Goal: Information Seeking & Learning: Understand process/instructions

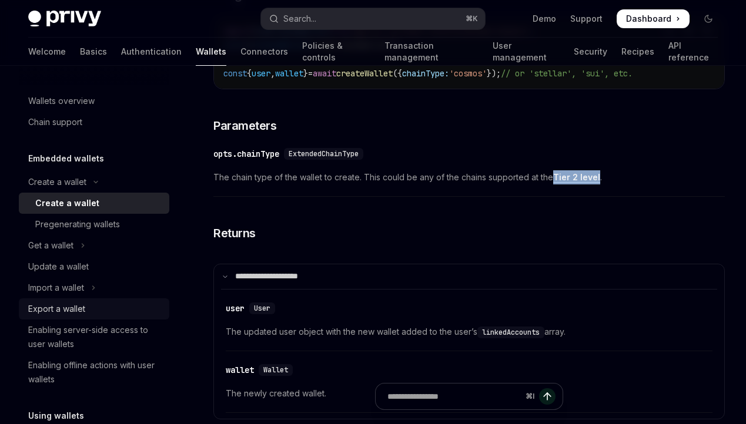
click at [96, 304] on div "Export a wallet" at bounding box center [95, 309] width 134 height 14
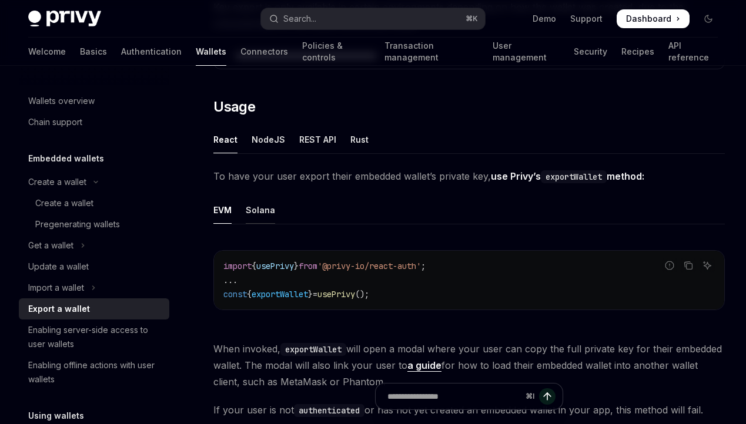
scroll to position [243, 0]
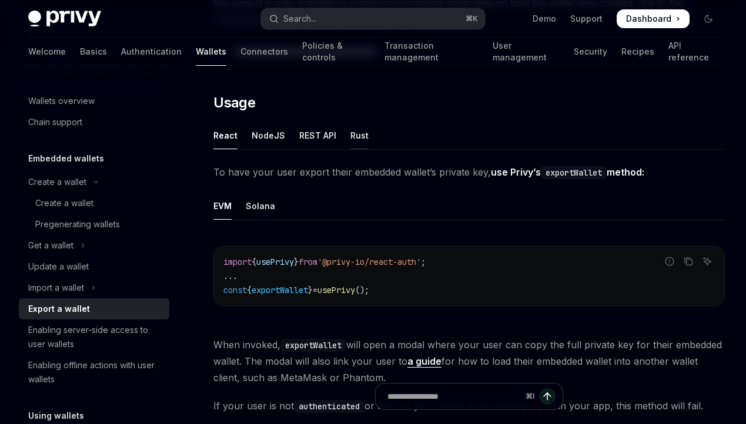
click at [350, 129] on div "Rust" at bounding box center [359, 136] width 18 height 28
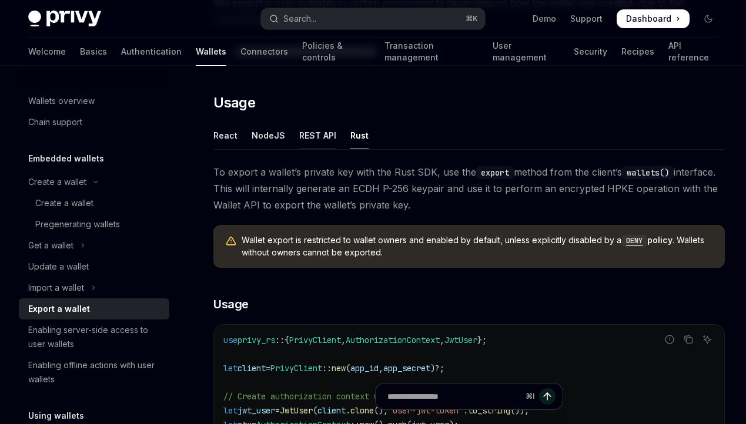
click at [317, 128] on div "REST API" at bounding box center [317, 136] width 37 height 28
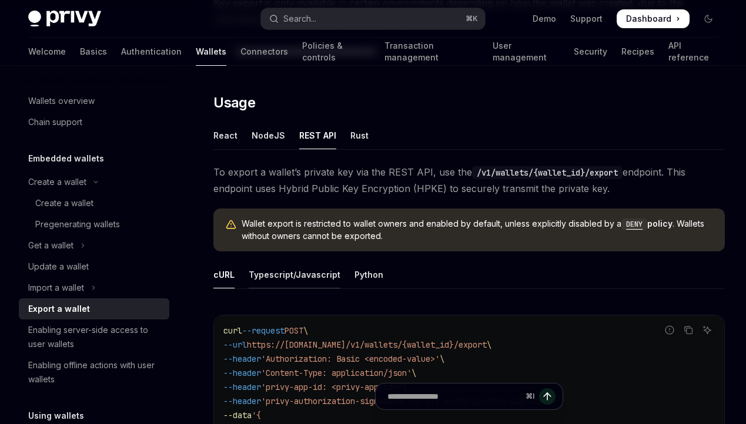
click at [304, 278] on div "Typescript/Javascript" at bounding box center [295, 275] width 92 height 28
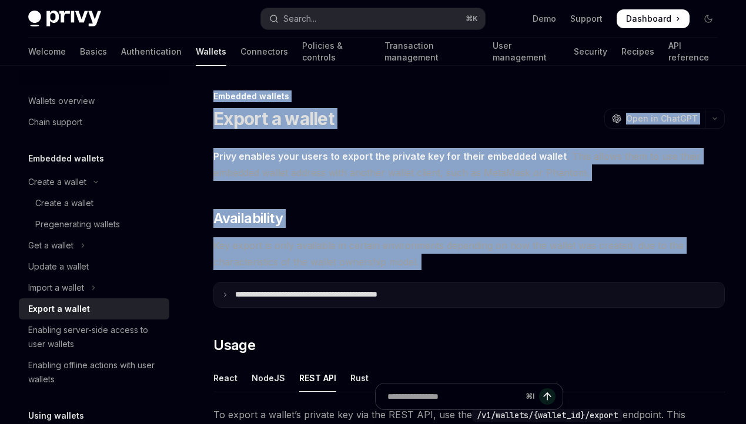
drag, startPoint x: 213, startPoint y: 96, endPoint x: 317, endPoint y: 285, distance: 215.6
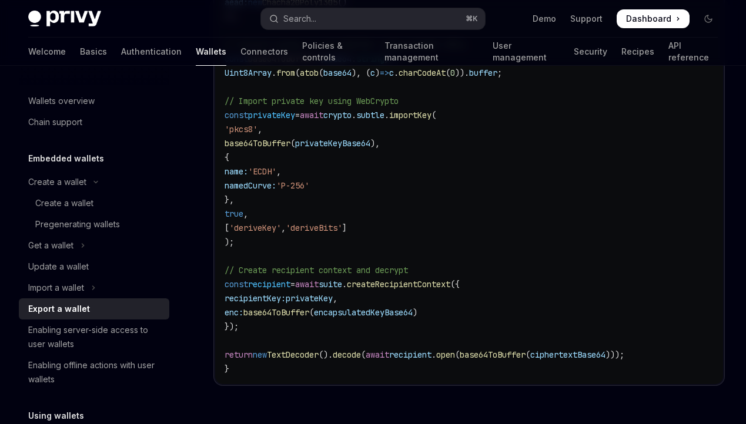
scroll to position [2353, 0]
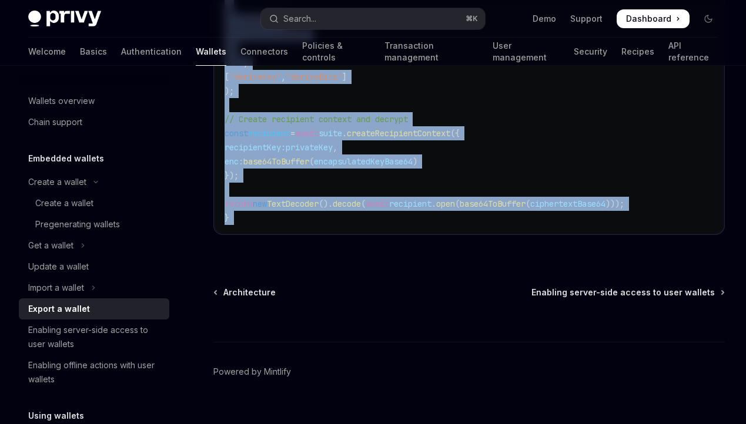
copy div "**********"
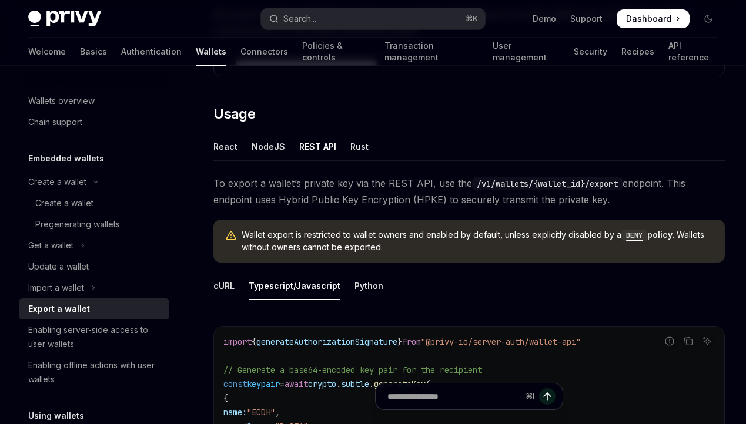
scroll to position [196, 0]
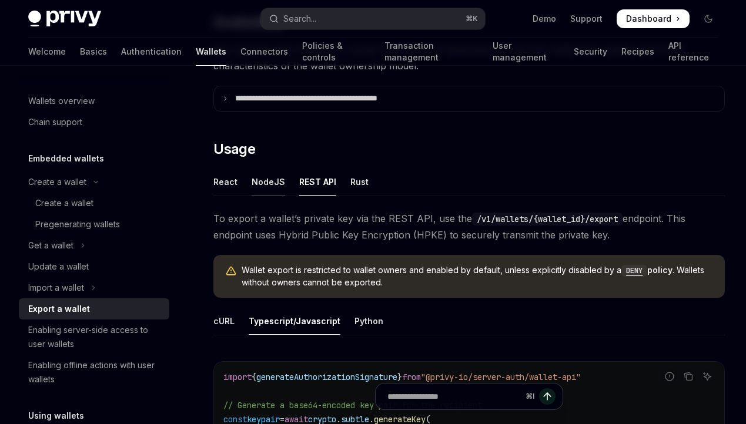
click at [264, 193] on div "NodeJS" at bounding box center [267, 182] width 33 height 28
type textarea "*"
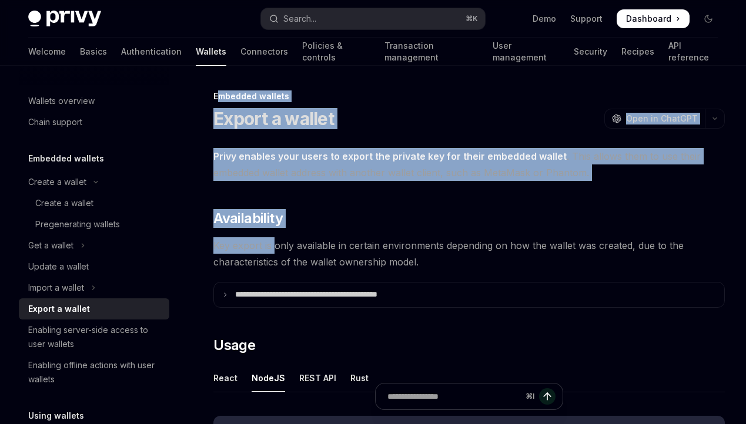
drag, startPoint x: 219, startPoint y: 93, endPoint x: 273, endPoint y: 237, distance: 153.2
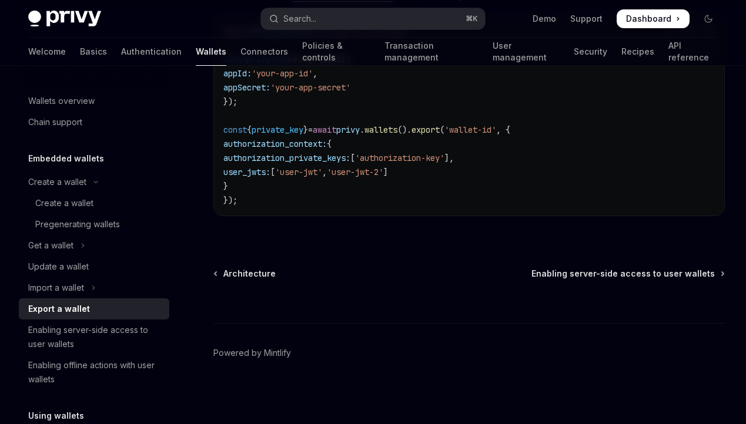
scroll to position [742, 0]
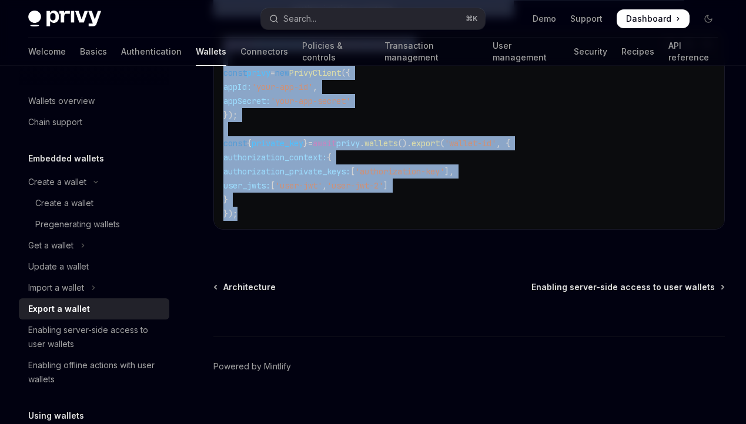
copy div "**********"
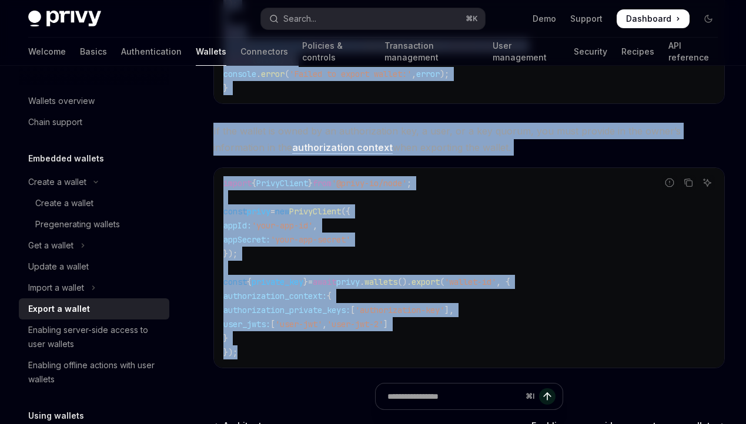
scroll to position [602, 0]
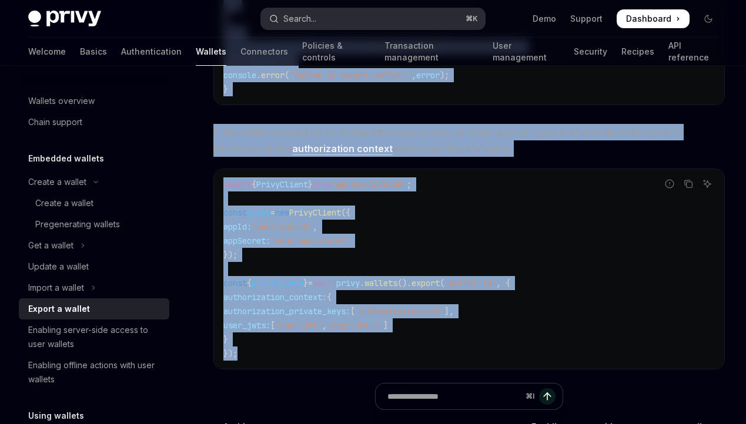
click at [342, 12] on button "Search... ⌘ K" at bounding box center [372, 18] width 223 height 21
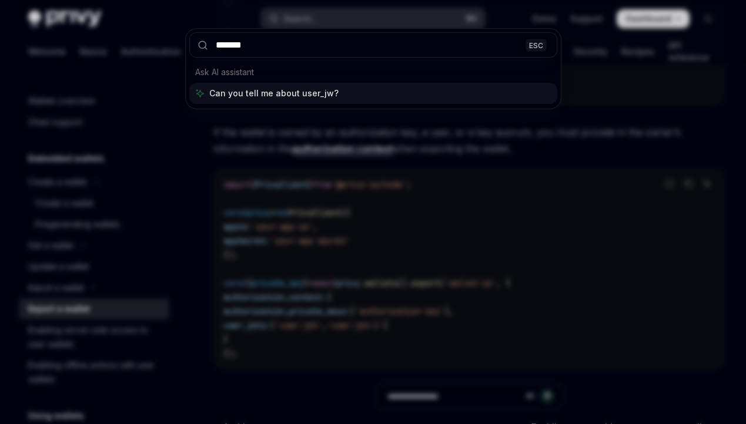
type input "********"
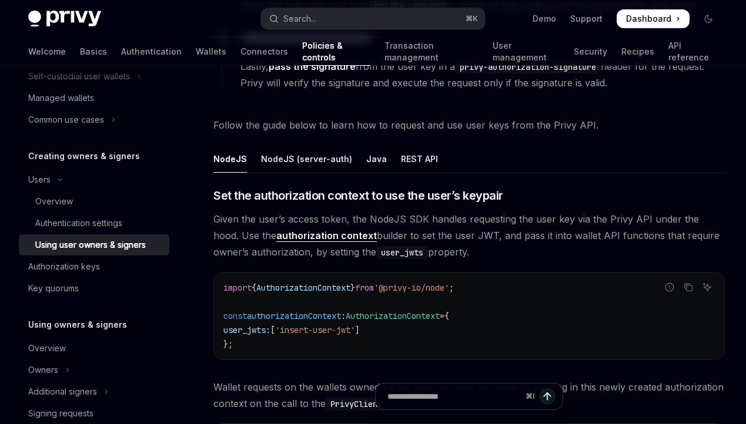
scroll to position [333, 0]
click at [331, 166] on div "NodeJS (server-auth)" at bounding box center [306, 160] width 91 height 28
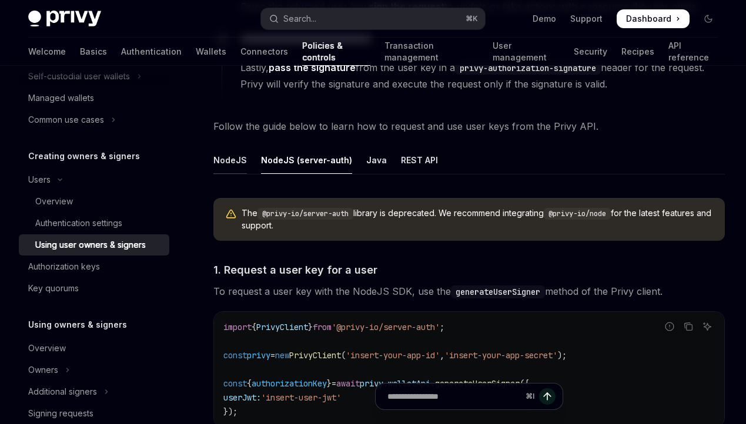
click at [229, 163] on div "NodeJS" at bounding box center [229, 160] width 33 height 28
type textarea "*"
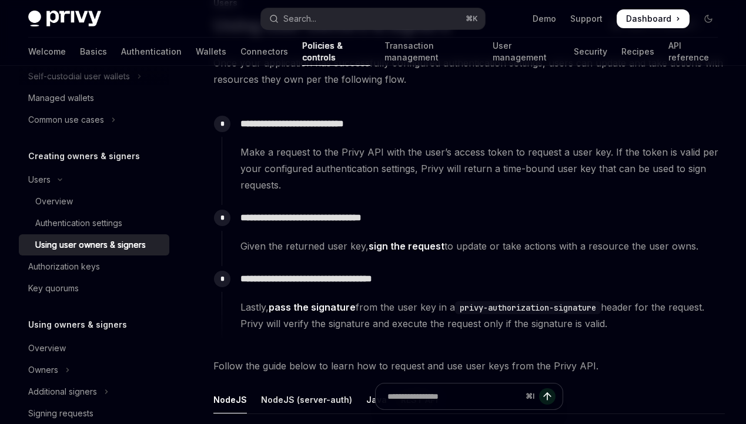
scroll to position [89, 0]
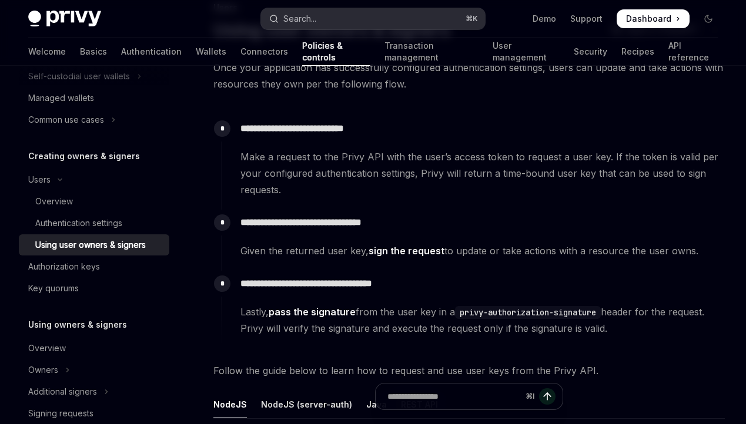
click at [358, 26] on button "Search... ⌘ K" at bounding box center [372, 18] width 223 height 21
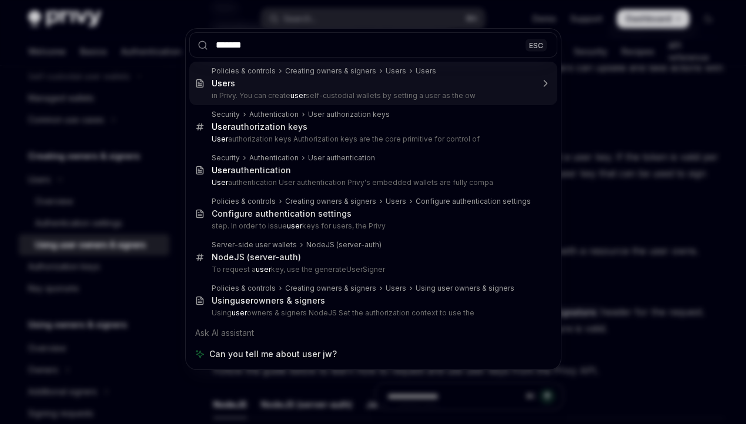
type input "********"
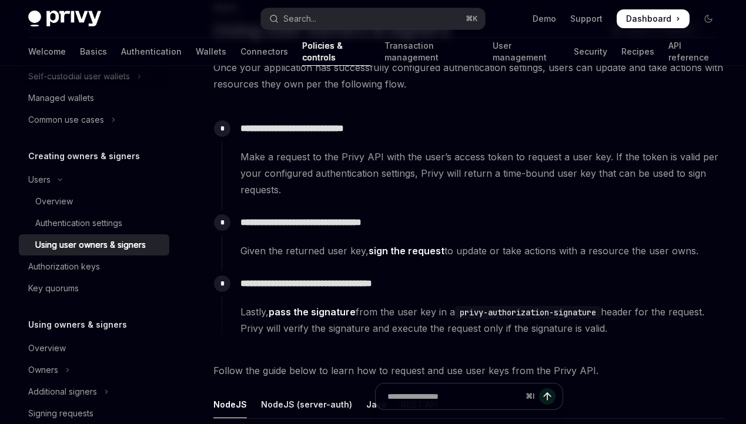
type textarea "*"
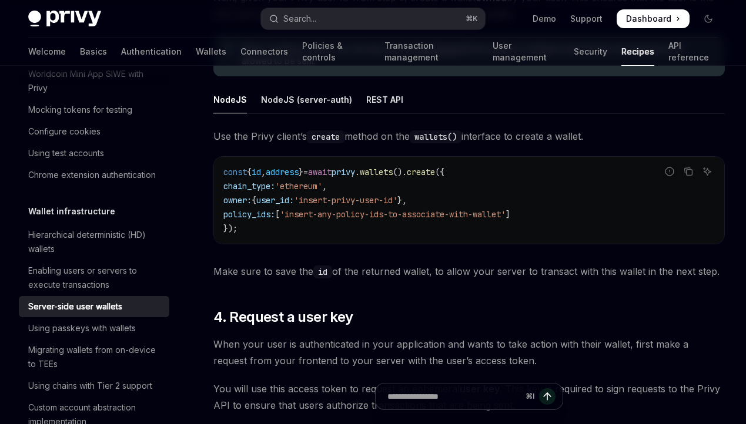
scroll to position [1419, 0]
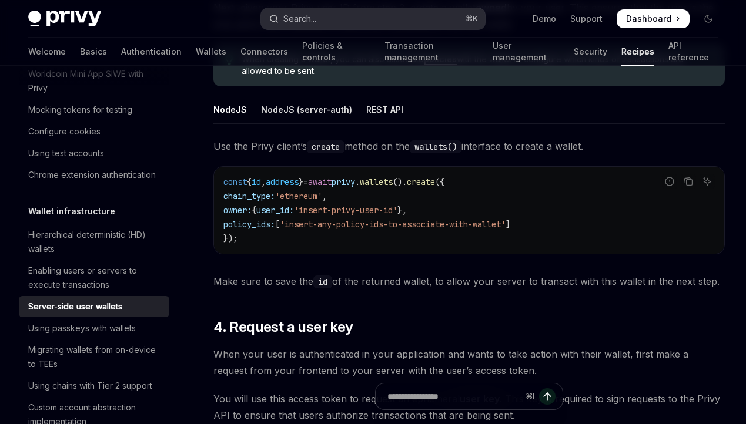
click at [335, 26] on button "Search... ⌘ K" at bounding box center [372, 18] width 223 height 21
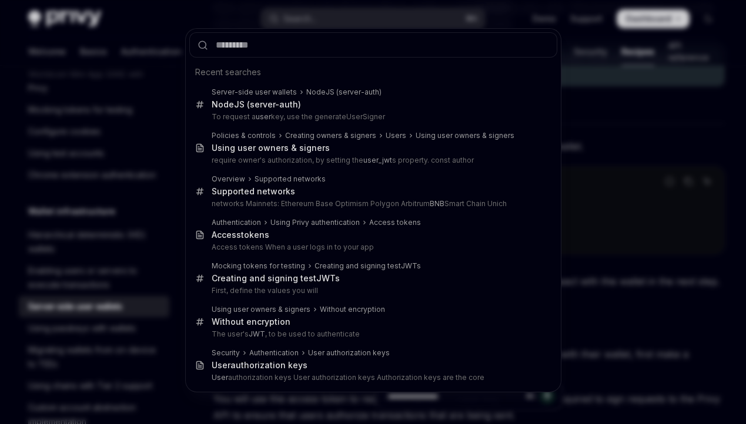
click at [586, 248] on div "Recent searches Server-side user wallets NodeJS (server-auth) NodeJS (server-au…" at bounding box center [373, 212] width 746 height 424
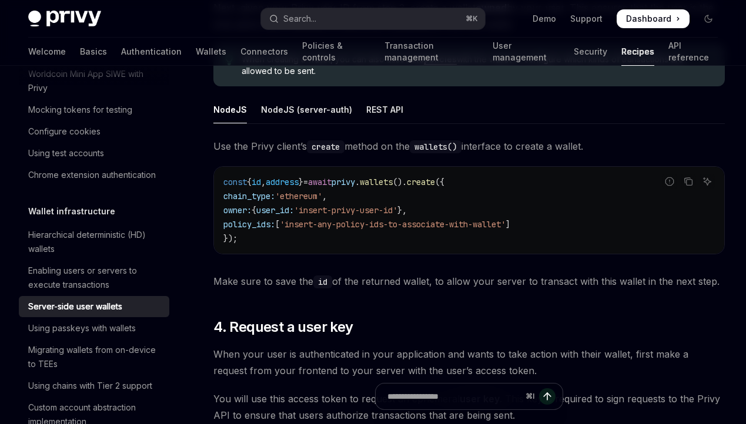
click at [270, 133] on div "NodeJS NodeJS (server-auth) REST API Use the Privy client’s create method on th…" at bounding box center [468, 193] width 511 height 194
click at [304, 19] on div "Search..." at bounding box center [299, 19] width 33 height 14
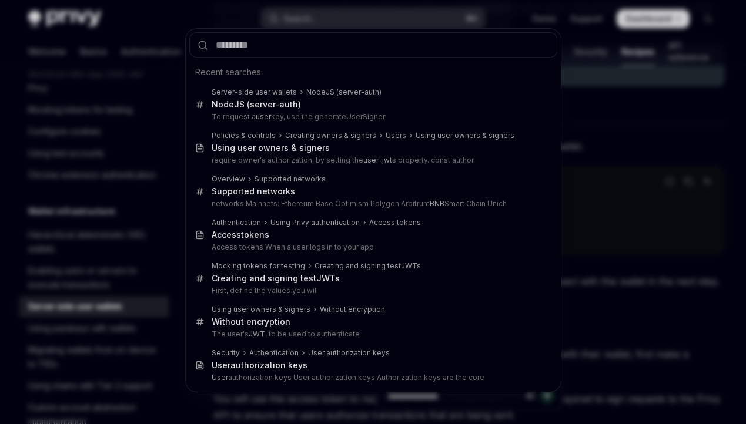
type input "**********"
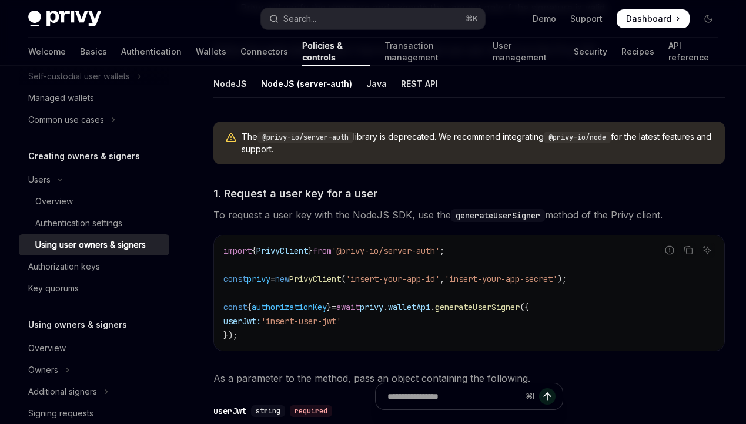
scroll to position [402, 0]
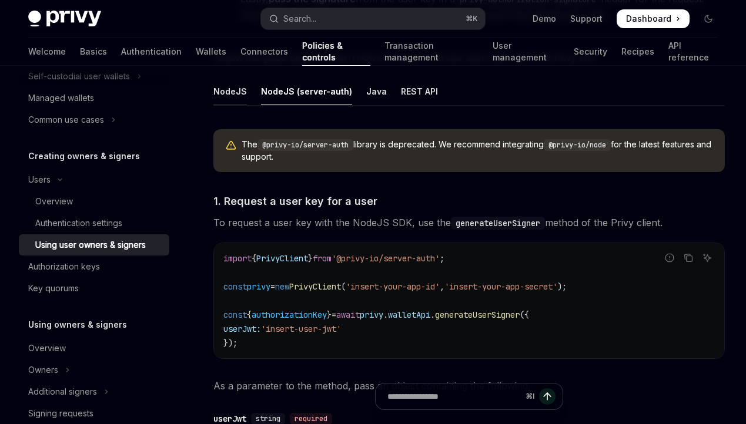
click at [237, 93] on div "NodeJS" at bounding box center [229, 92] width 33 height 28
type textarea "*"
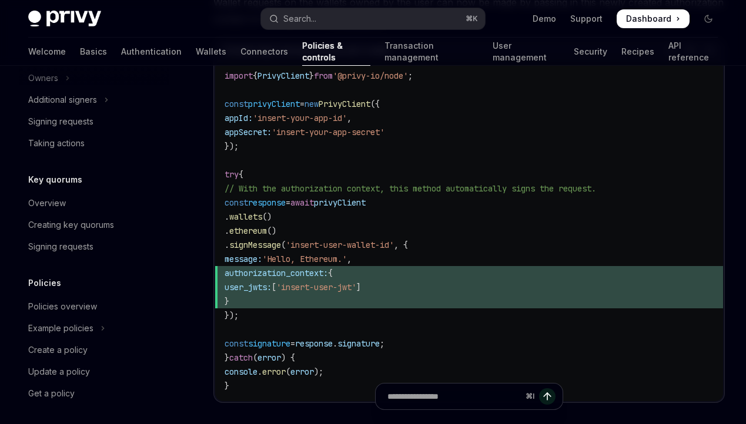
scroll to position [478, 0]
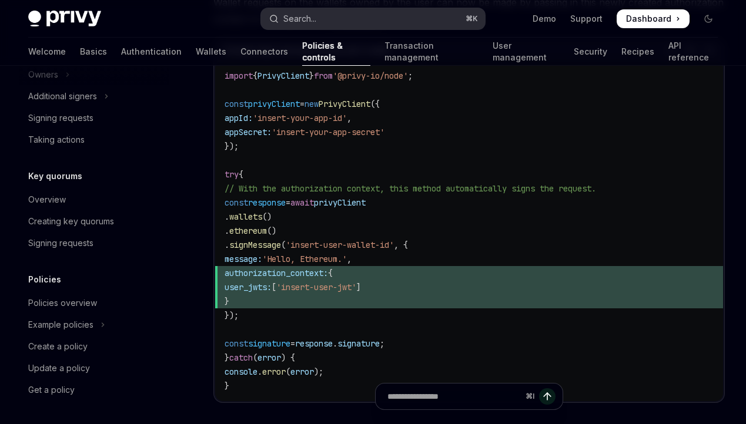
click at [329, 21] on button "Search... ⌘ K" at bounding box center [372, 18] width 223 height 21
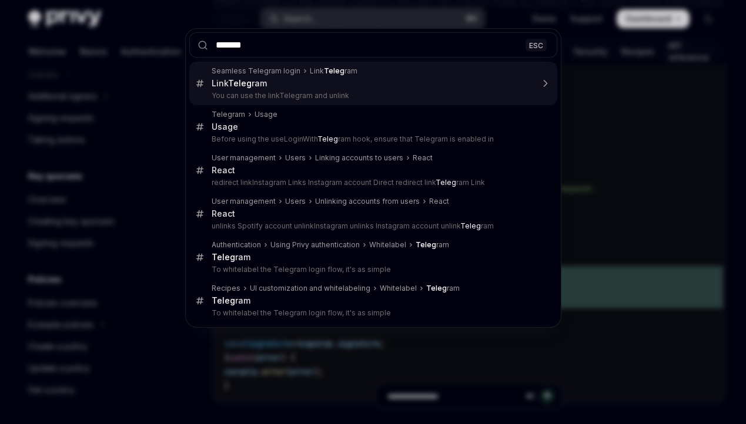
type input "********"
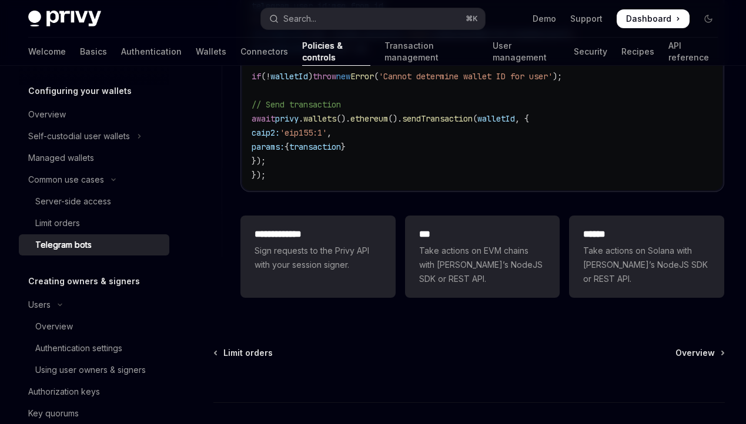
scroll to position [1053, 0]
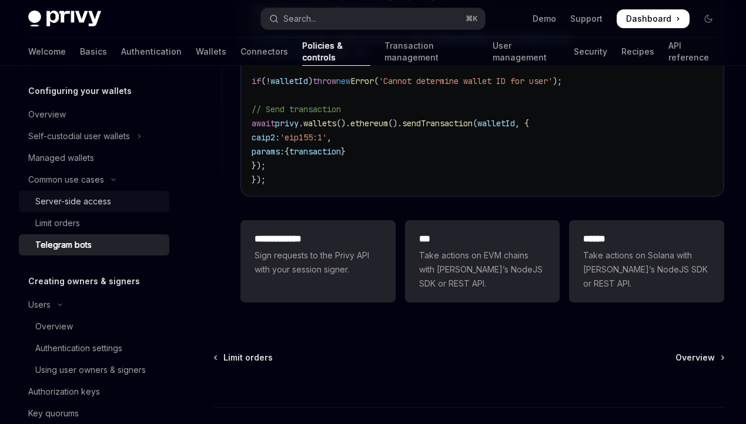
click at [132, 194] on div "Server-side access" at bounding box center [98, 201] width 127 height 14
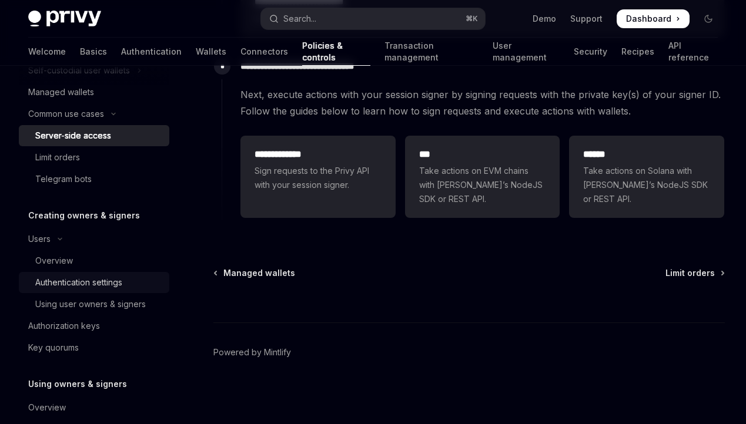
scroll to position [189, 0]
click at [101, 328] on div "Authorization keys" at bounding box center [95, 325] width 134 height 14
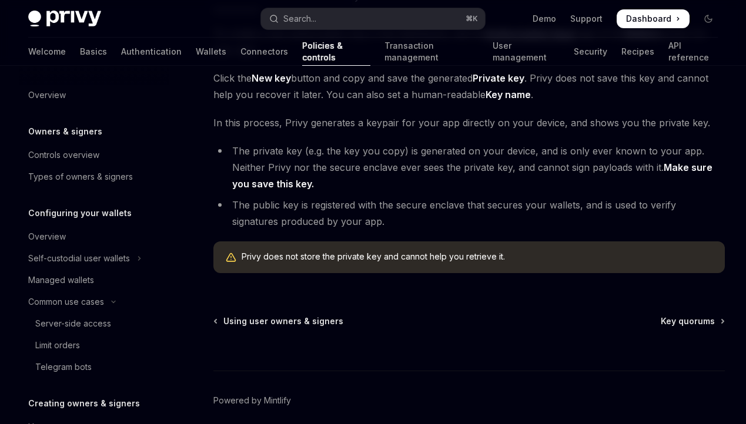
click at [129, 52] on div "Welcome Basics Authentication Wallets Connectors Policies & controls Transactio…" at bounding box center [372, 52] width 689 height 28
click at [196, 57] on link "Wallets" at bounding box center [211, 52] width 31 height 28
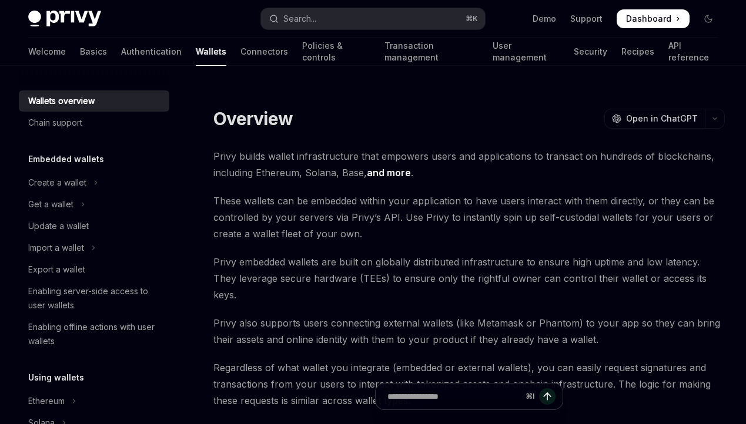
click at [196, 52] on link "Wallets" at bounding box center [211, 52] width 31 height 28
click at [63, 266] on div "Export a wallet" at bounding box center [56, 270] width 57 height 14
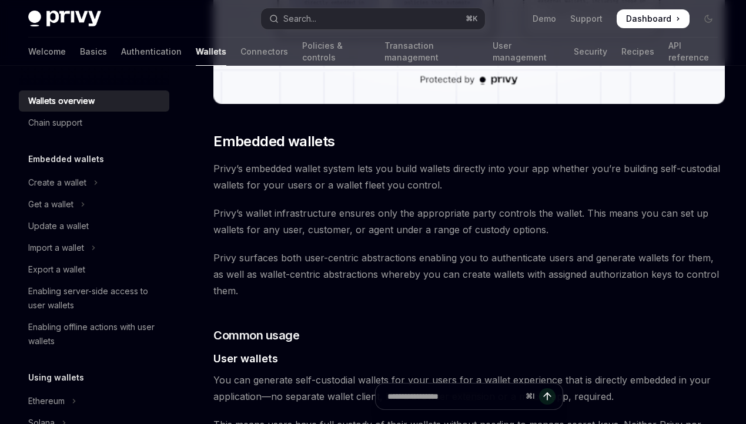
scroll to position [846, 0]
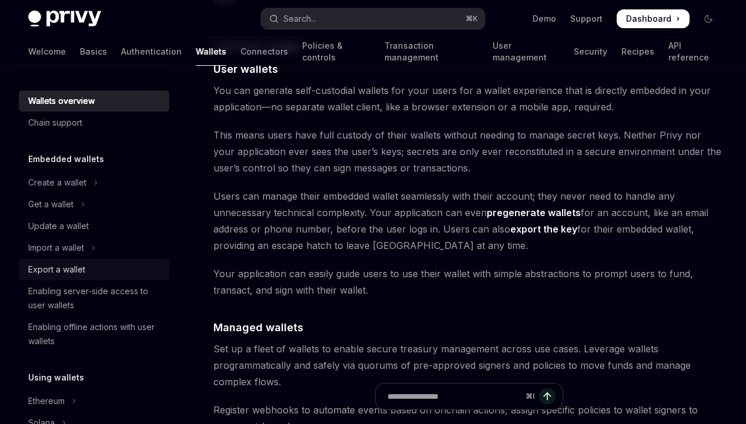
click at [67, 264] on div "Export a wallet" at bounding box center [56, 270] width 57 height 14
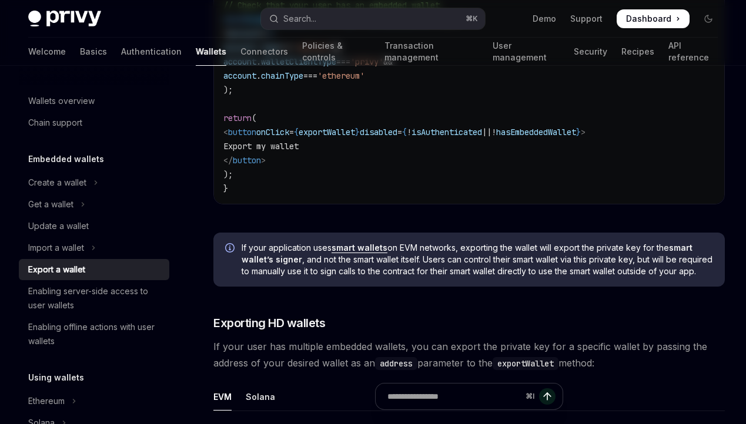
scroll to position [0, 0]
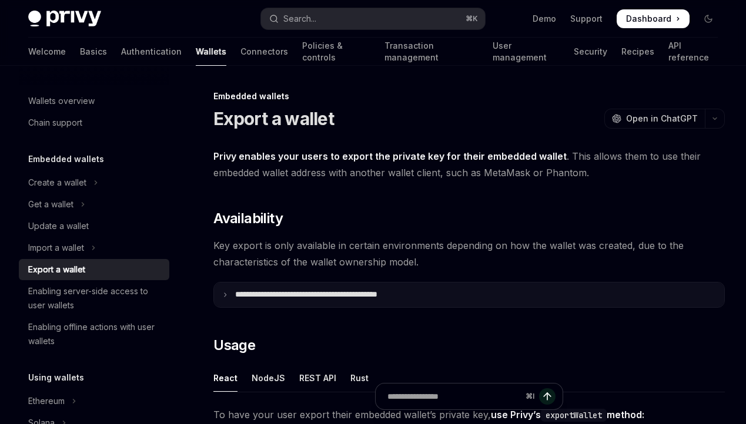
click at [235, 295] on p "**********" at bounding box center [332, 295] width 194 height 11
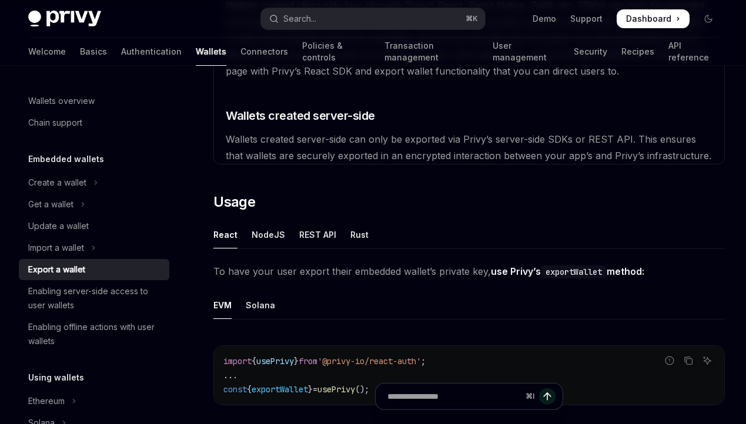
scroll to position [382, 0]
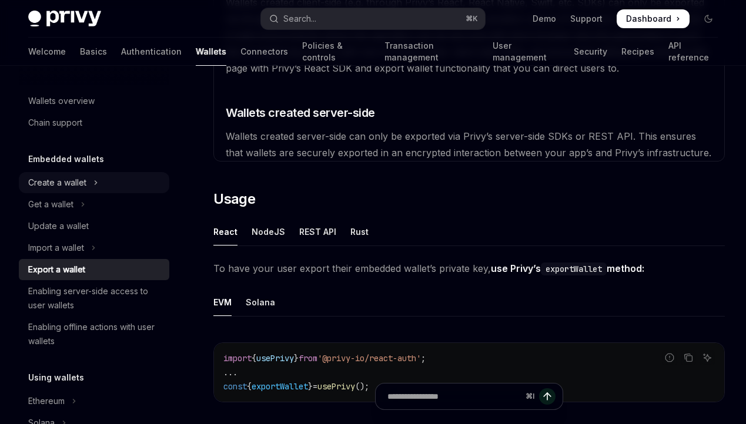
click at [99, 181] on button "Create a wallet" at bounding box center [94, 182] width 150 height 21
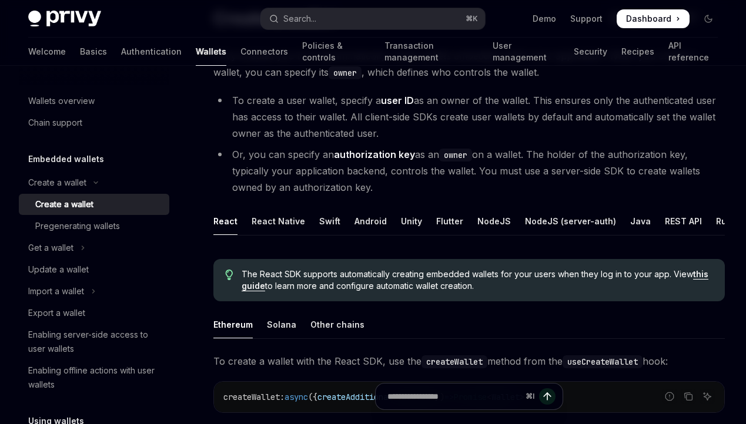
scroll to position [100, 0]
click at [72, 227] on div "Pregenerating wallets" at bounding box center [77, 226] width 85 height 14
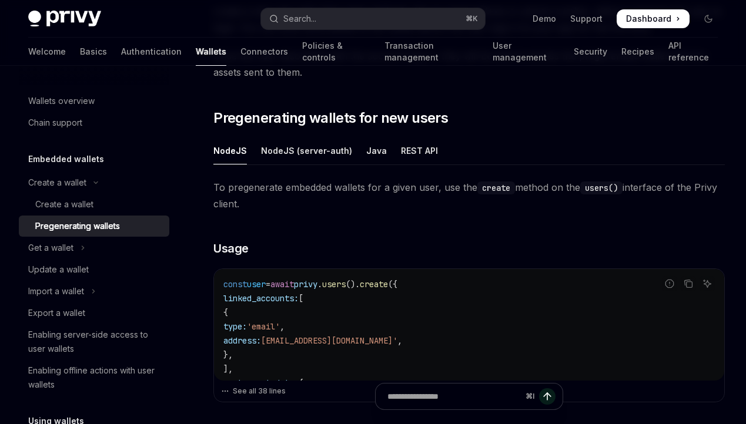
scroll to position [163, 0]
click at [242, 385] on div "⌘ I" at bounding box center [468, 402] width 511 height 43
click at [239, 394] on div "⌘ I" at bounding box center [468, 402] width 511 height 43
click at [250, 389] on div "⌘ I" at bounding box center [468, 402] width 511 height 43
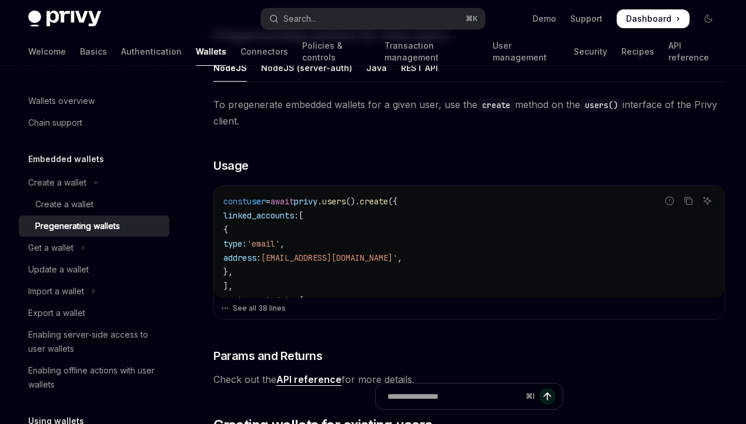
scroll to position [245, 0]
click at [273, 307] on button "See all 38 lines" at bounding box center [469, 308] width 496 height 16
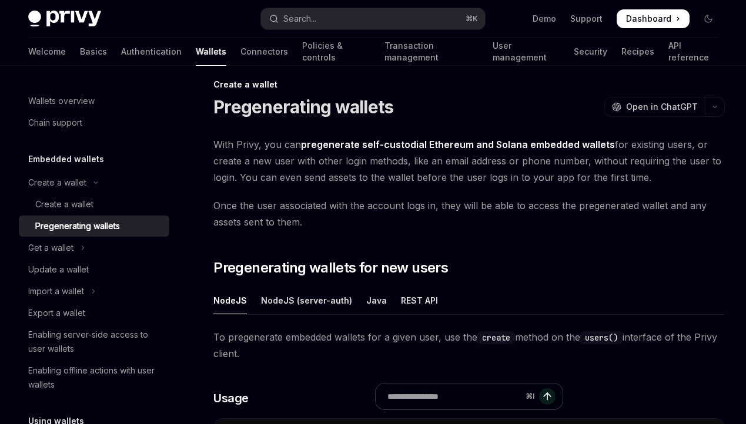
scroll to position [0, 0]
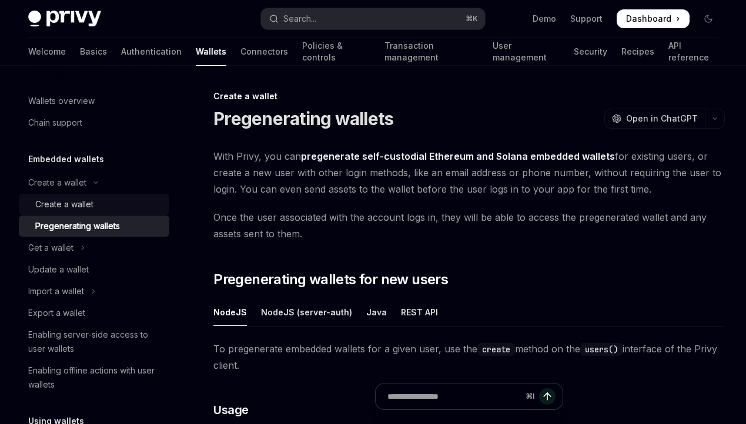
click at [95, 203] on div "Create a wallet" at bounding box center [98, 204] width 127 height 14
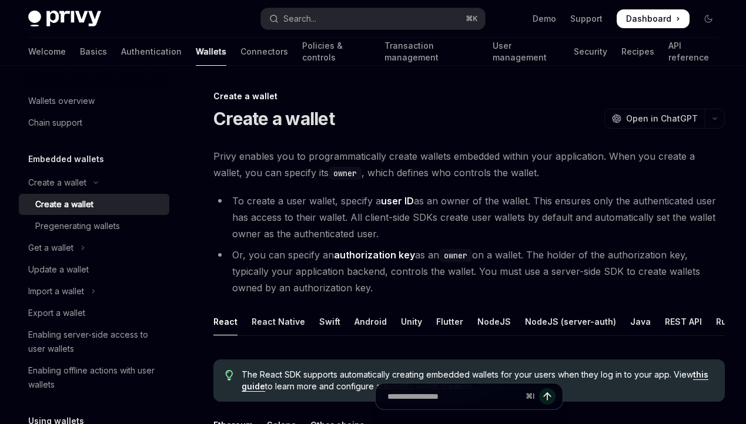
scroll to position [1, 0]
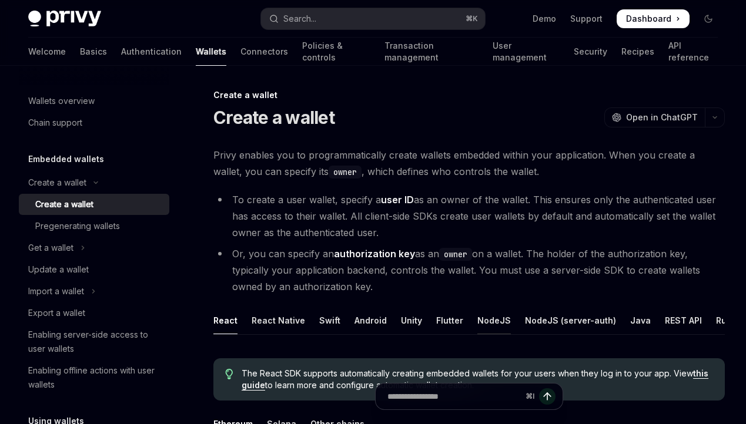
click at [486, 323] on div "NodeJS" at bounding box center [493, 321] width 33 height 28
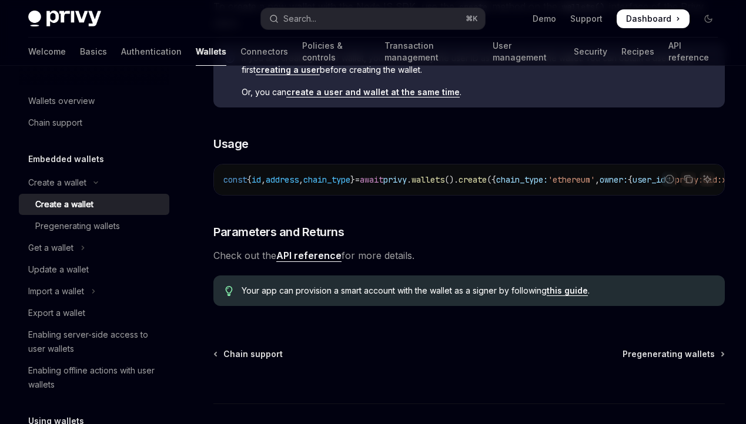
scroll to position [353, 0]
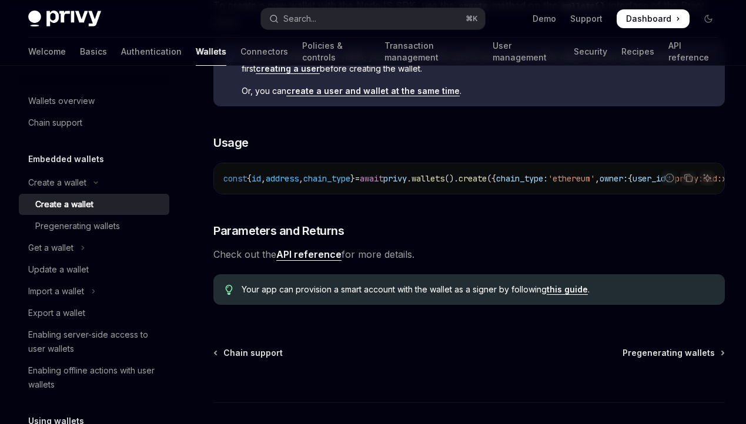
click at [560, 295] on link "this guide" at bounding box center [566, 289] width 41 height 11
type textarea "*"
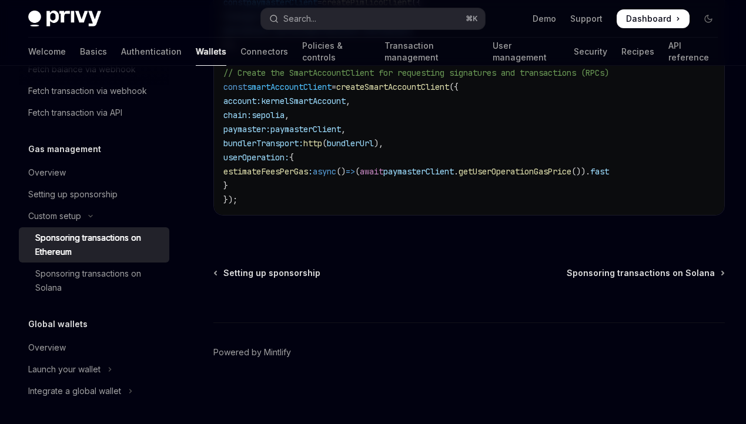
scroll to position [1621, 0]
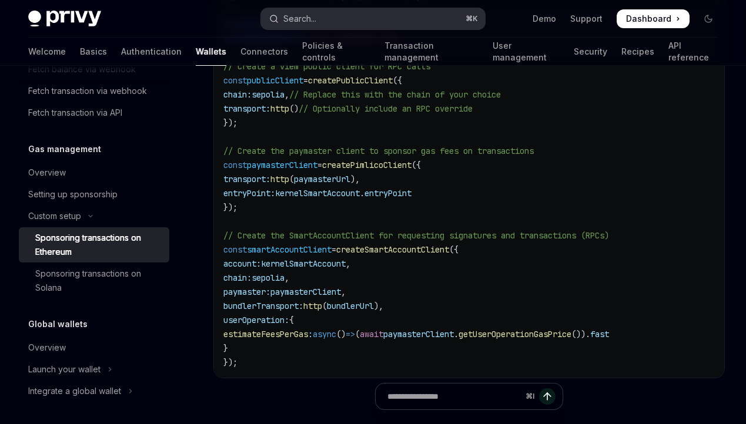
click at [287, 18] on div "Search..." at bounding box center [299, 19] width 33 height 14
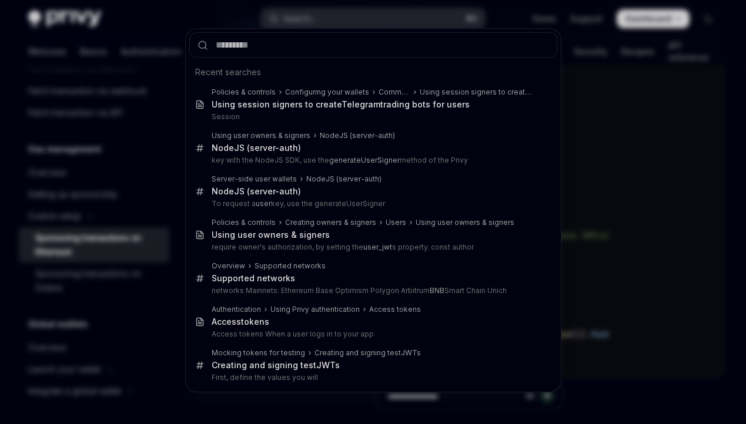
type input "**********"
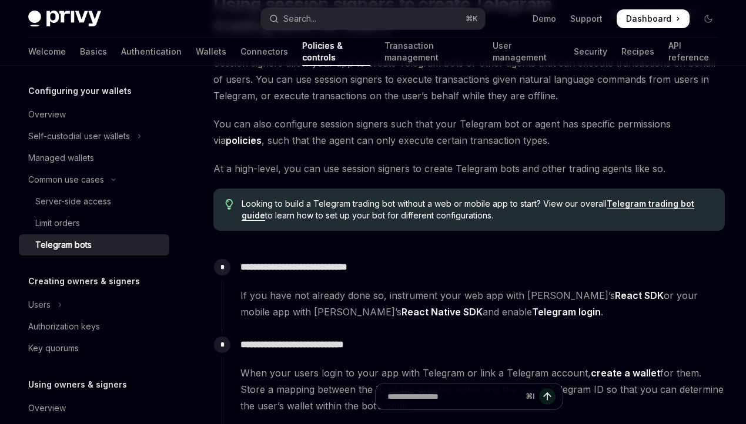
scroll to position [105, 0]
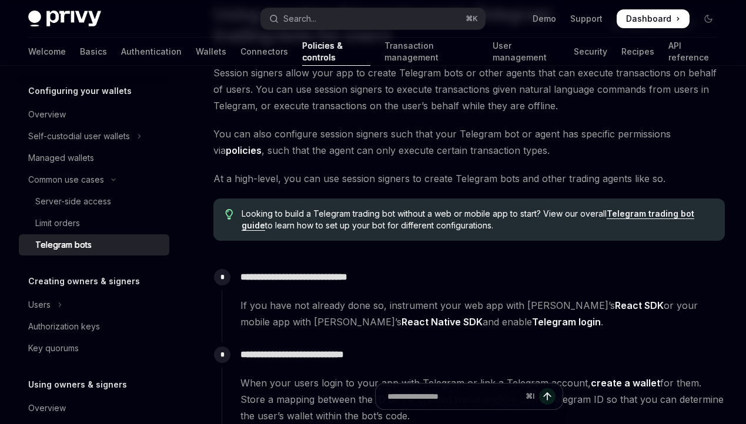
click at [607, 216] on link "Telegram trading bot guide" at bounding box center [467, 220] width 452 height 22
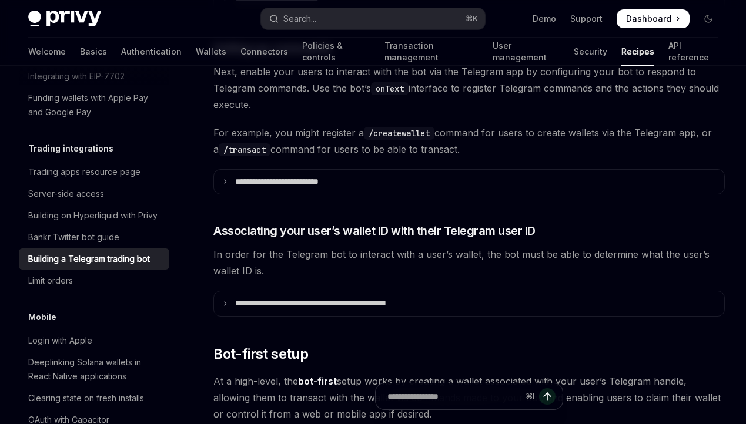
scroll to position [569, 0]
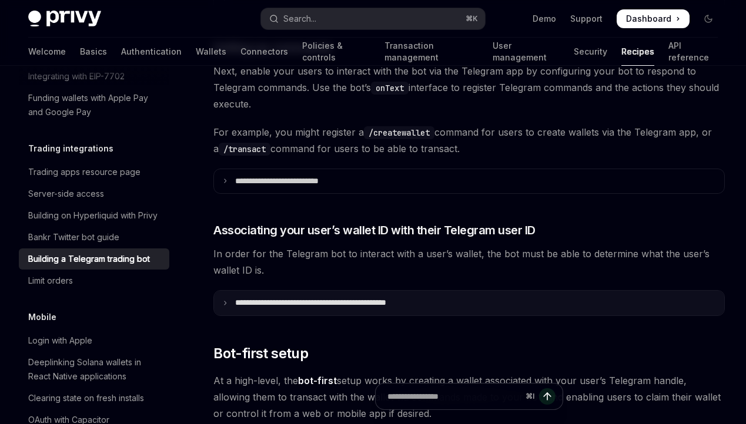
click at [438, 300] on summary "**********" at bounding box center [469, 303] width 510 height 25
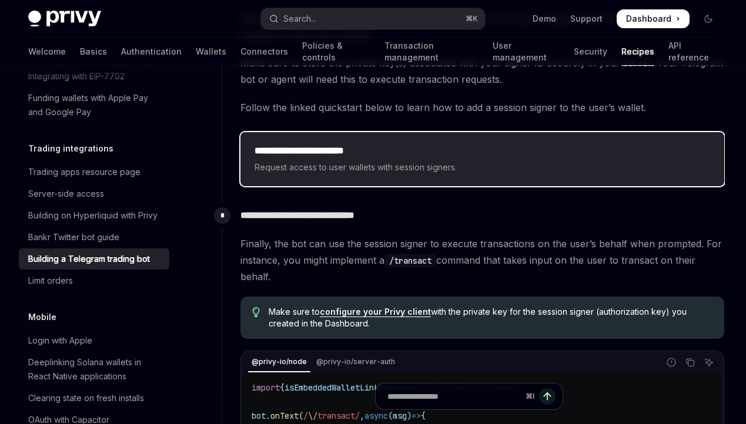
scroll to position [2721, 0]
click at [402, 143] on div "**********" at bounding box center [481, 158] width 455 height 31
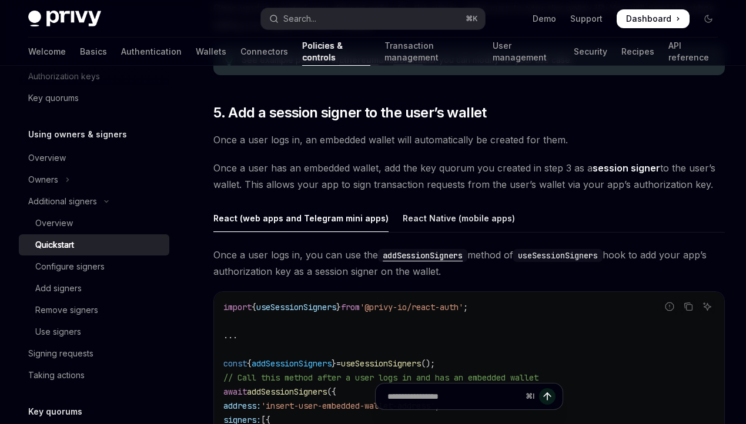
scroll to position [1671, 0]
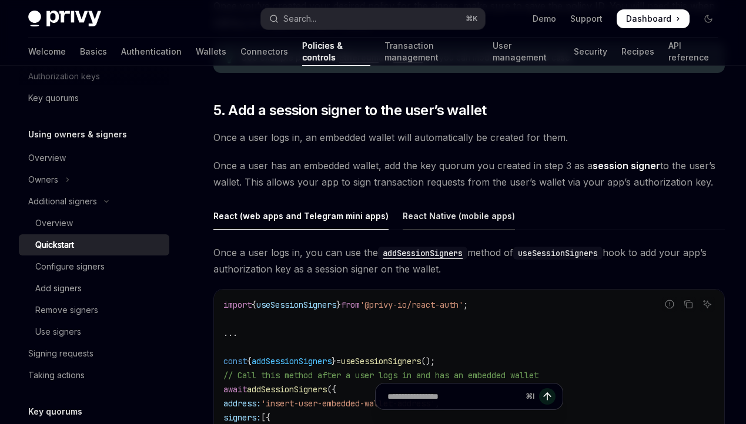
click at [415, 202] on div "React Native (mobile apps)" at bounding box center [458, 216] width 112 height 28
click at [340, 202] on div "React (web apps and Telegram mini apps)" at bounding box center [300, 216] width 175 height 28
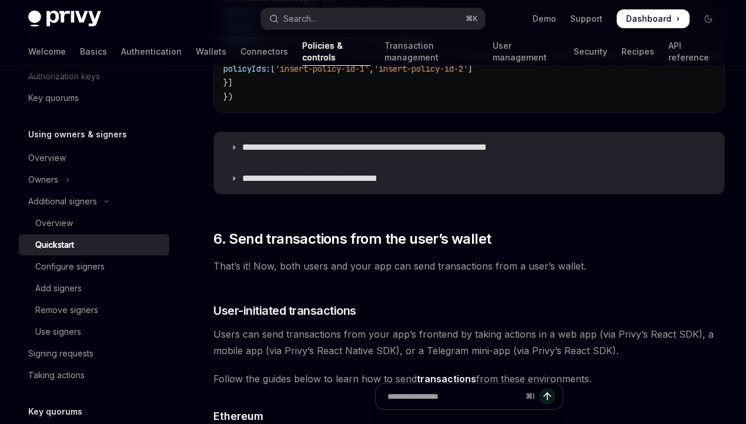
scroll to position [2018, 0]
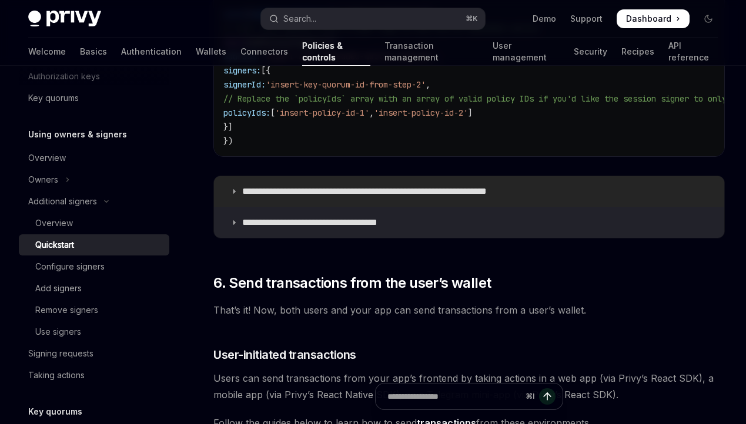
click at [347, 186] on p "**********" at bounding box center [393, 192] width 302 height 12
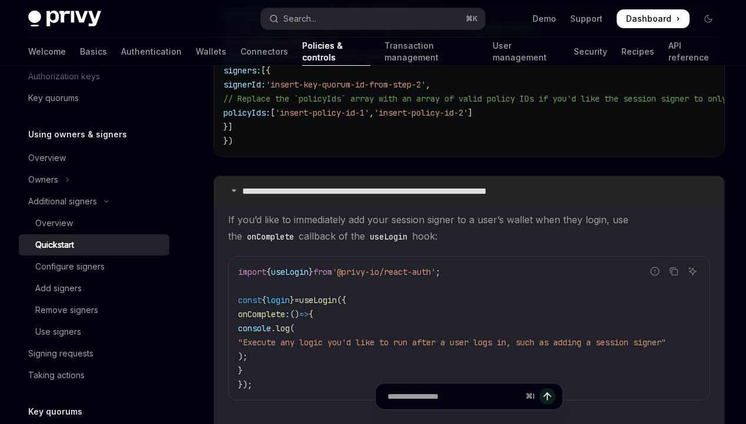
click at [347, 186] on p "**********" at bounding box center [393, 192] width 302 height 12
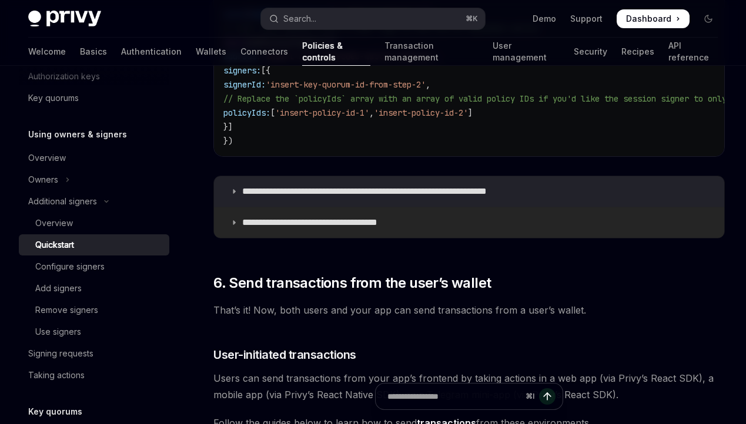
click at [334, 217] on p "**********" at bounding box center [324, 223] width 164 height 12
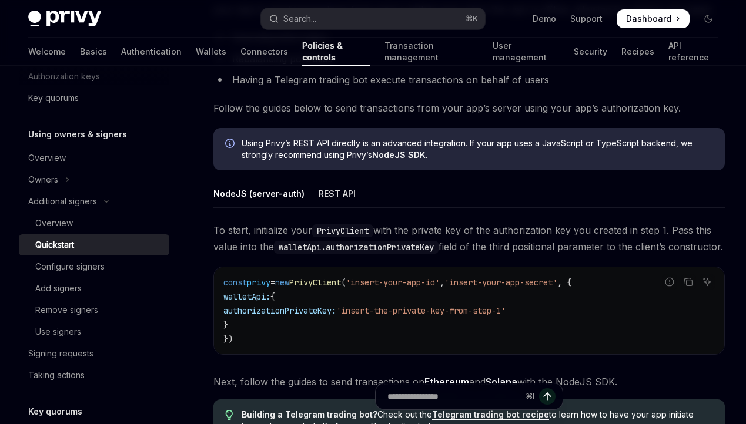
scroll to position [3045, 0]
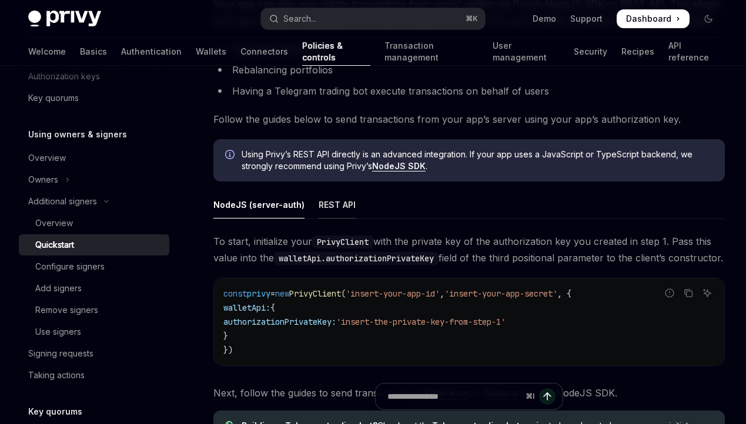
click at [338, 199] on div "REST API" at bounding box center [336, 205] width 37 height 28
type textarea "*"
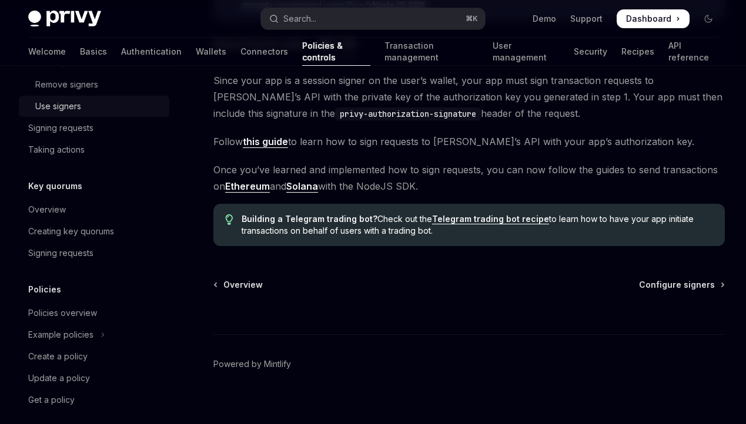
scroll to position [543, 0]
